Goal: Navigation & Orientation: Find specific page/section

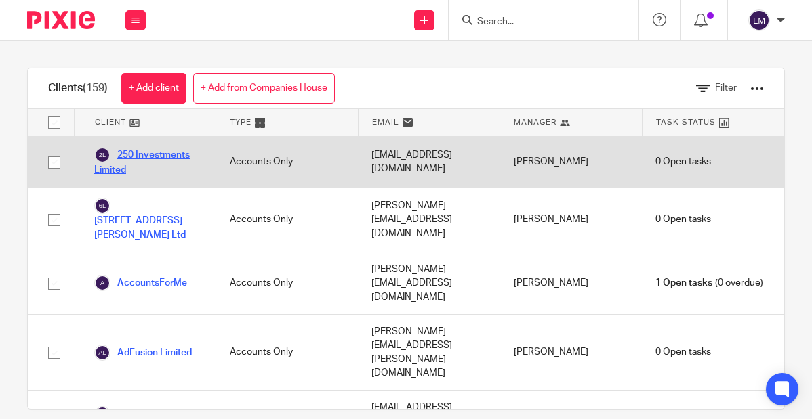
click at [177, 156] on link "250 Investments Limited" at bounding box center [148, 162] width 108 height 30
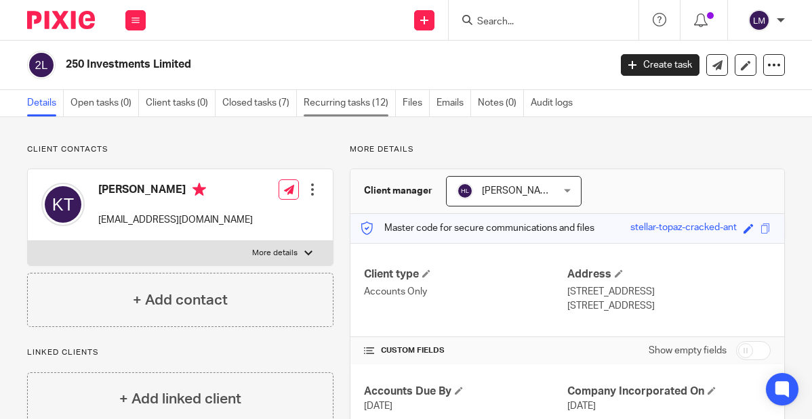
click at [339, 100] on link "Recurring tasks (12)" at bounding box center [349, 103] width 92 height 26
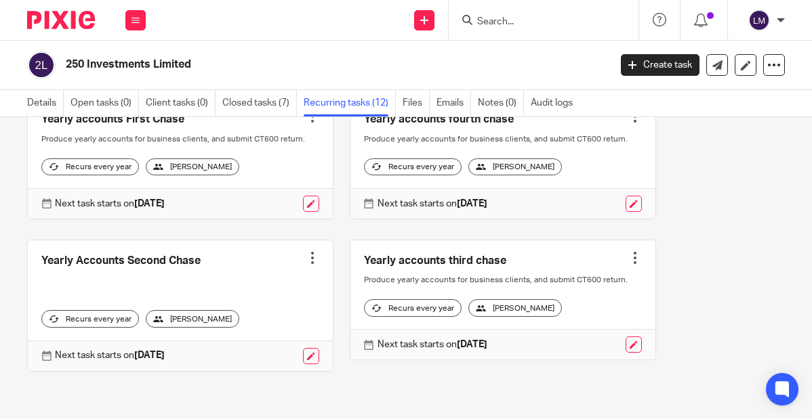
scroll to position [732, 0]
click at [442, 100] on link "Emails" at bounding box center [453, 103] width 35 height 26
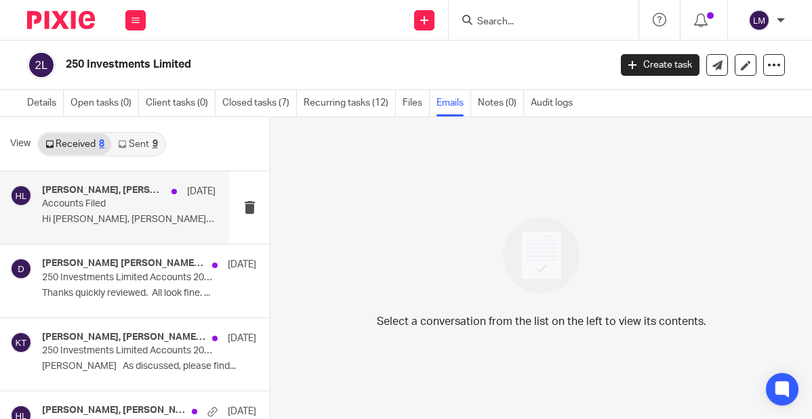
click at [109, 217] on p "Hi [PERSON_NAME], [PERSON_NAME] settled. Can I..." at bounding box center [128, 220] width 173 height 12
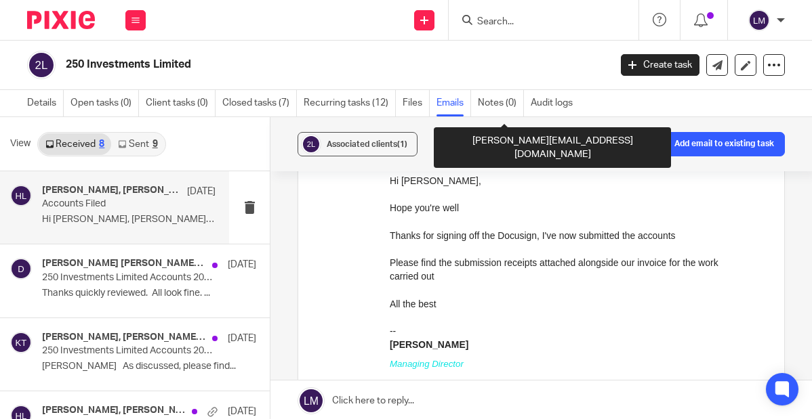
scroll to position [392, 0]
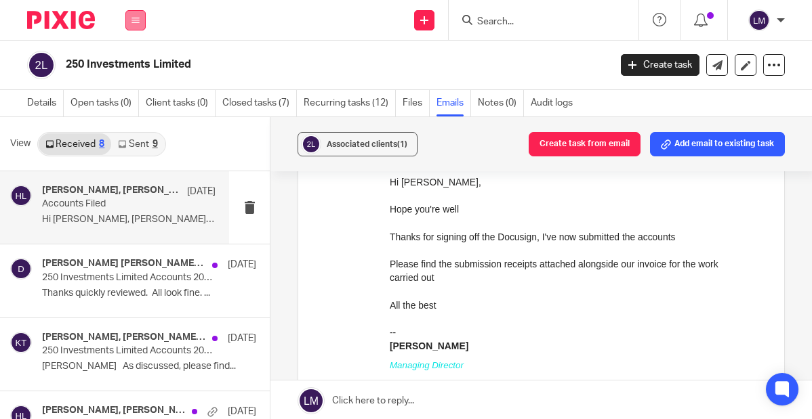
click at [133, 21] on icon at bounding box center [135, 20] width 8 height 8
click at [135, 123] on link "Team" at bounding box center [128, 122] width 22 height 9
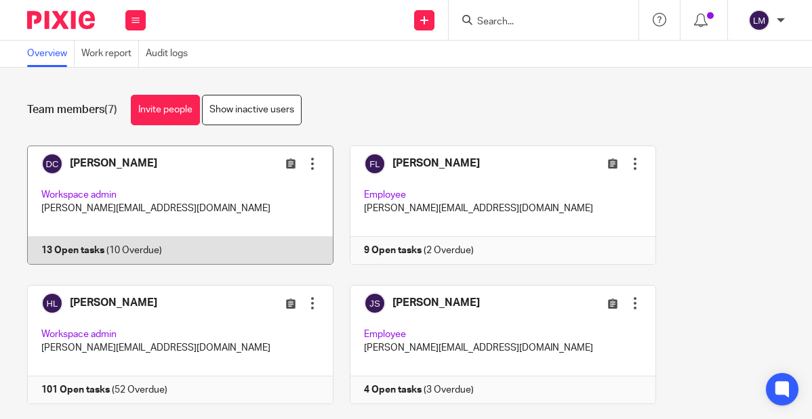
click at [122, 199] on link at bounding box center [173, 205] width 322 height 119
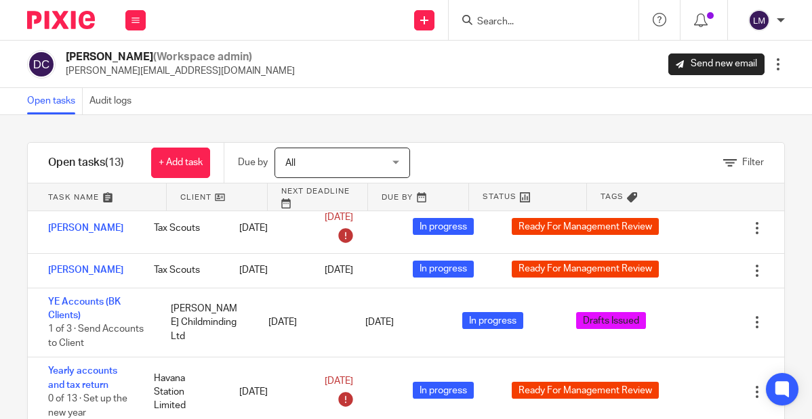
scroll to position [431, 0]
